Goal: Task Accomplishment & Management: Use online tool/utility

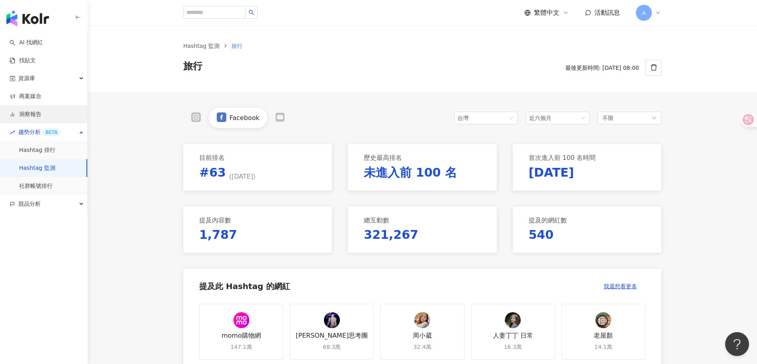
click at [37, 114] on link "洞察報告" at bounding box center [26, 114] width 32 height 8
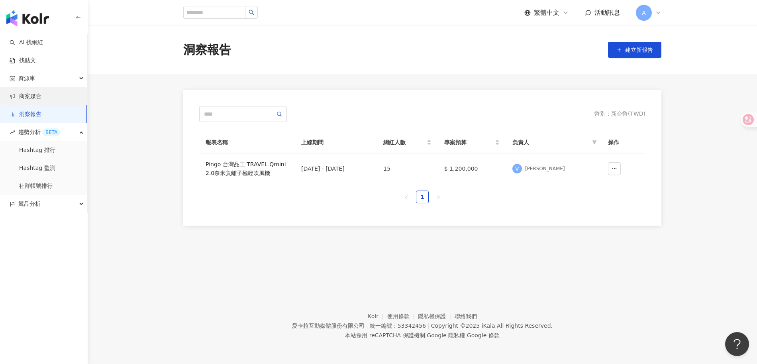
click at [39, 97] on link "商案媒合" at bounding box center [26, 96] width 32 height 8
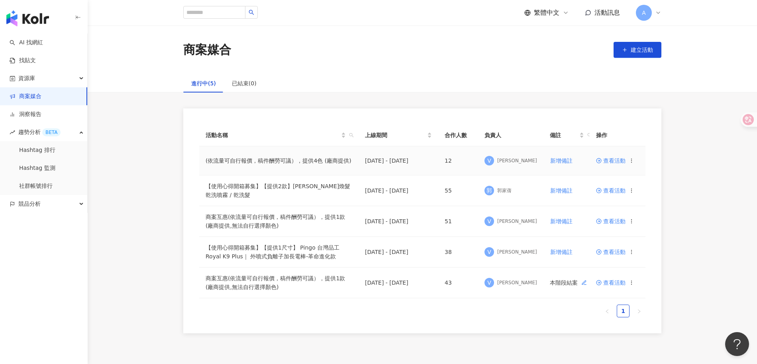
click at [609, 159] on span "查看活動" at bounding box center [610, 161] width 29 height 6
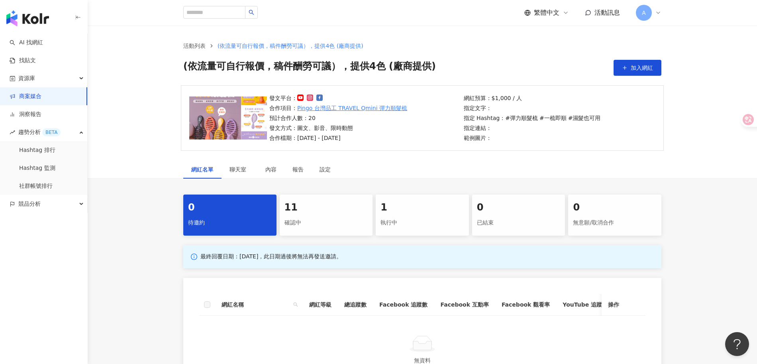
click at [310, 214] on div "11 確認中" at bounding box center [326, 214] width 93 height 41
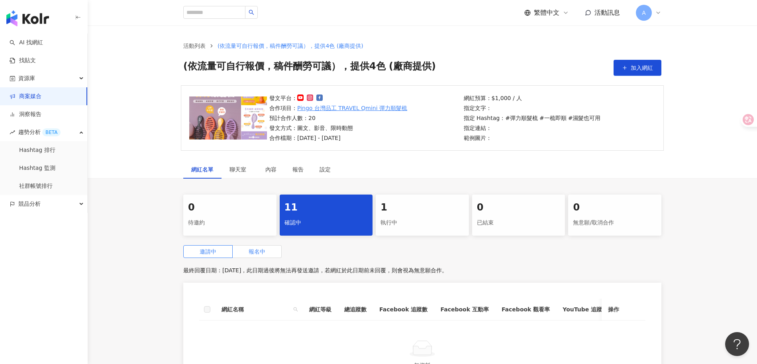
click at [243, 251] on label "報名中" at bounding box center [257, 251] width 49 height 13
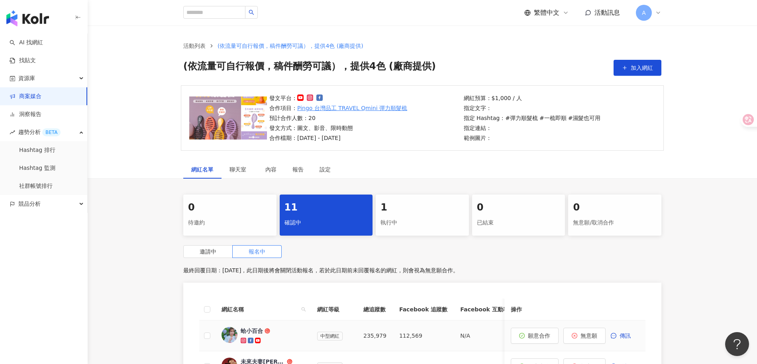
click at [257, 331] on div "蛤小百合" at bounding box center [252, 331] width 22 height 8
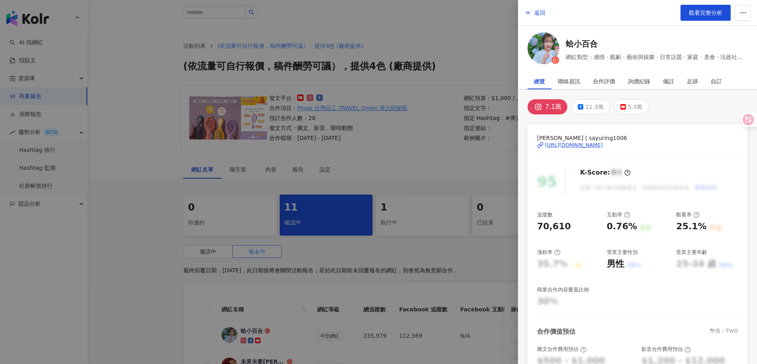
click at [603, 144] on div "[URL][DOMAIN_NAME]" at bounding box center [574, 144] width 58 height 7
click at [441, 125] on div at bounding box center [378, 182] width 757 height 364
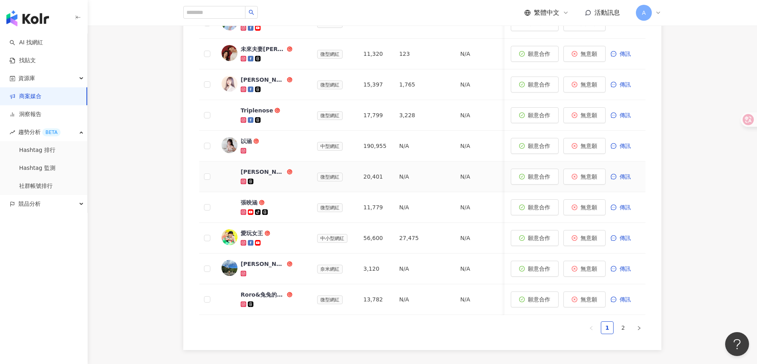
scroll to position [306, 0]
